Goal: Information Seeking & Learning: Check status

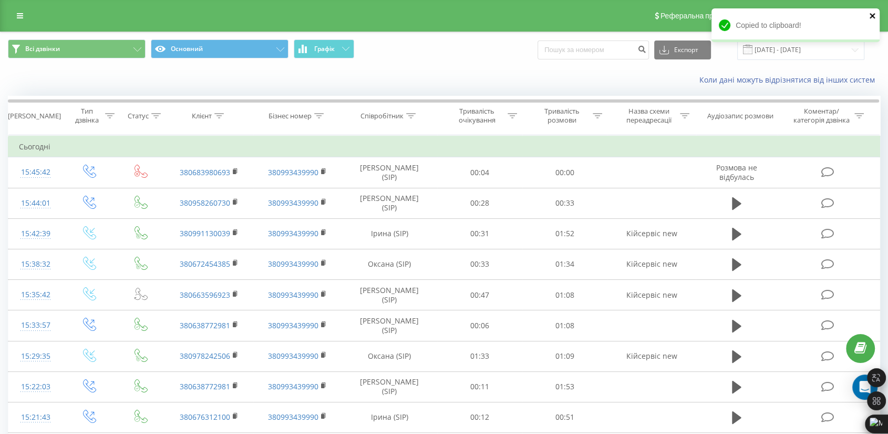
click at [873, 15] on icon "close" at bounding box center [872, 15] width 5 height 5
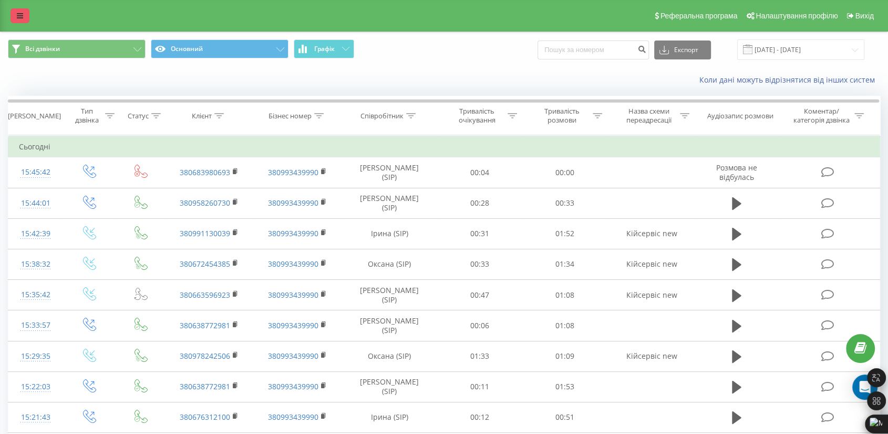
click at [21, 16] on icon at bounding box center [20, 15] width 6 height 7
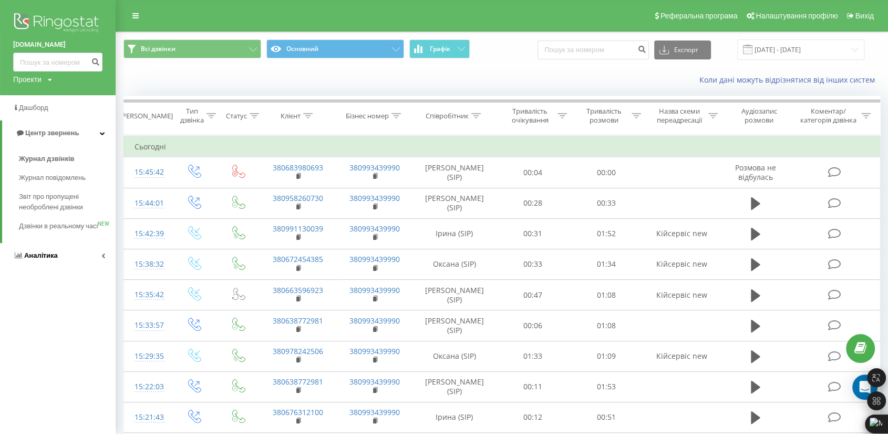
click at [44, 259] on span "Аналiтика" at bounding box center [41, 255] width 34 height 8
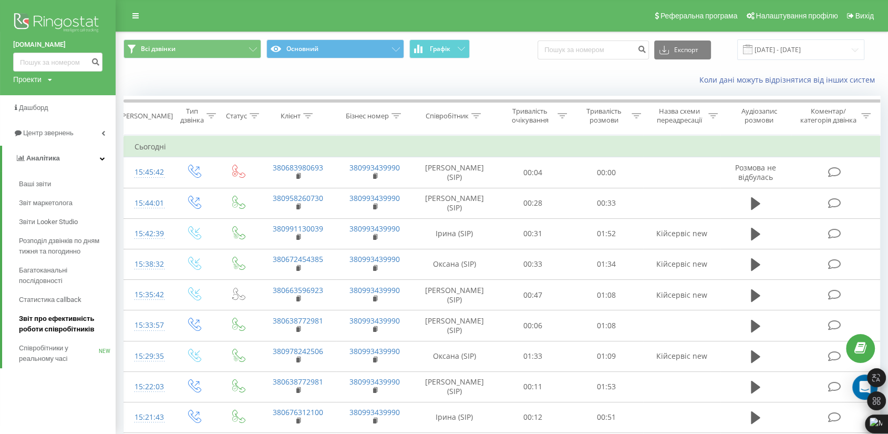
click at [89, 315] on span "Звіт про ефективність роботи співробітників" at bounding box center [64, 323] width 91 height 21
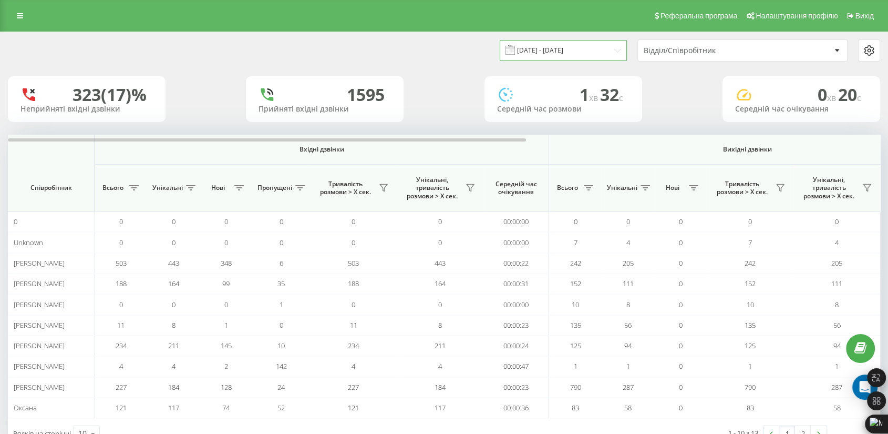
click at [577, 50] on input "[DATE] - [DATE]" at bounding box center [563, 50] width 127 height 20
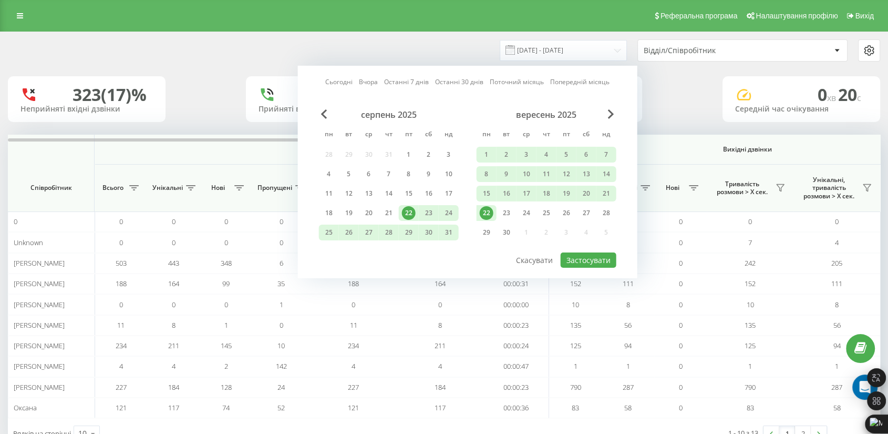
click at [493, 212] on div "22" at bounding box center [487, 213] width 20 height 16
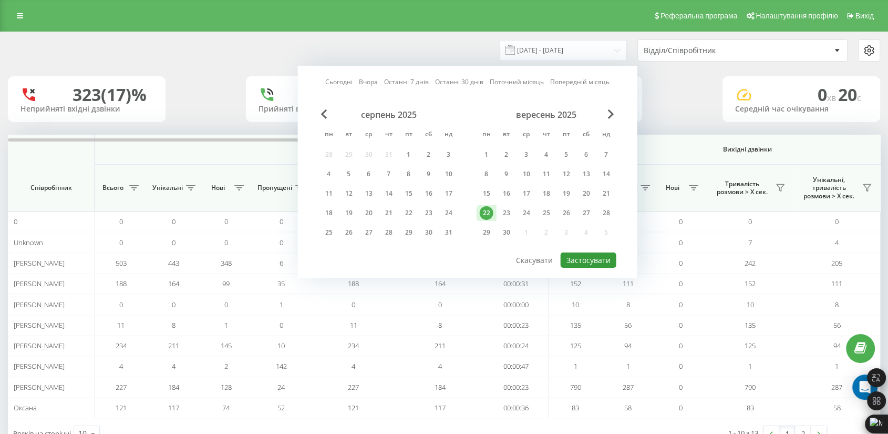
click at [596, 252] on button "Застосувати" at bounding box center [589, 259] width 56 height 15
type input "[DATE] - [DATE]"
